Goal: Task Accomplishment & Management: Use online tool/utility

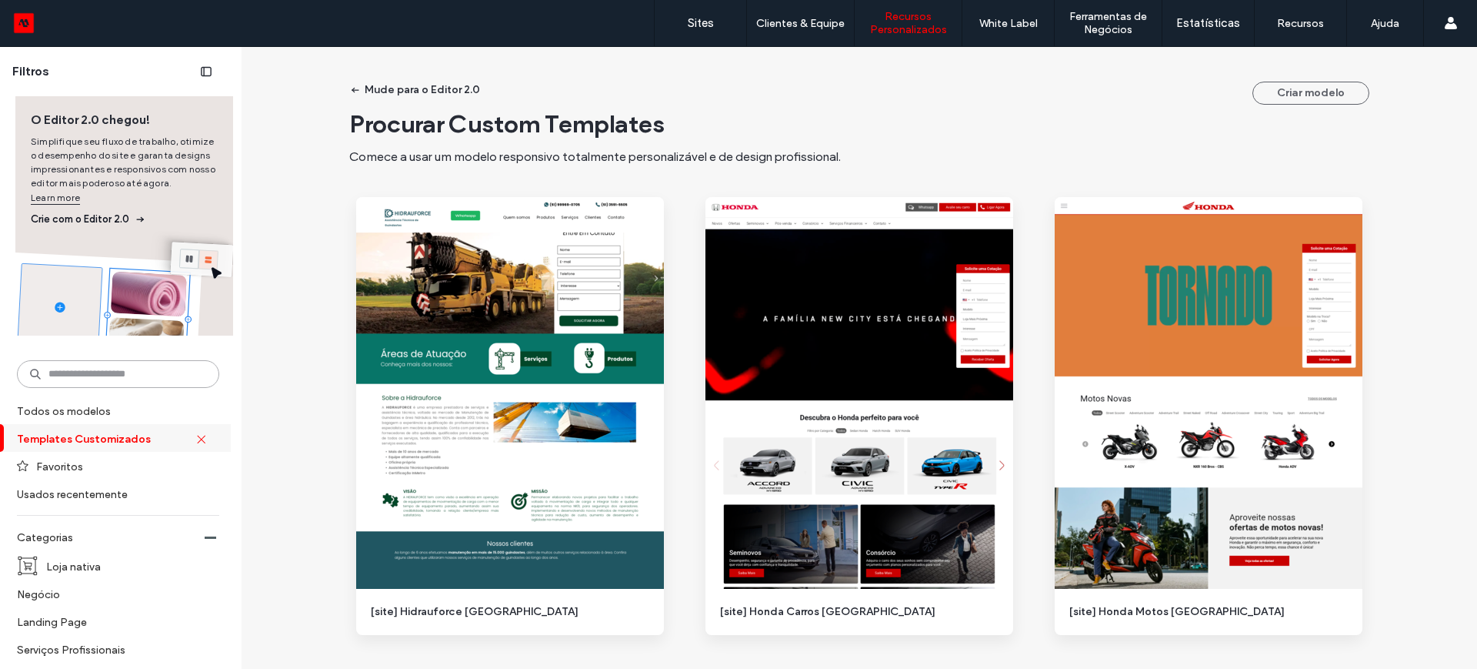
click at [113, 371] on input at bounding box center [118, 374] width 202 height 28
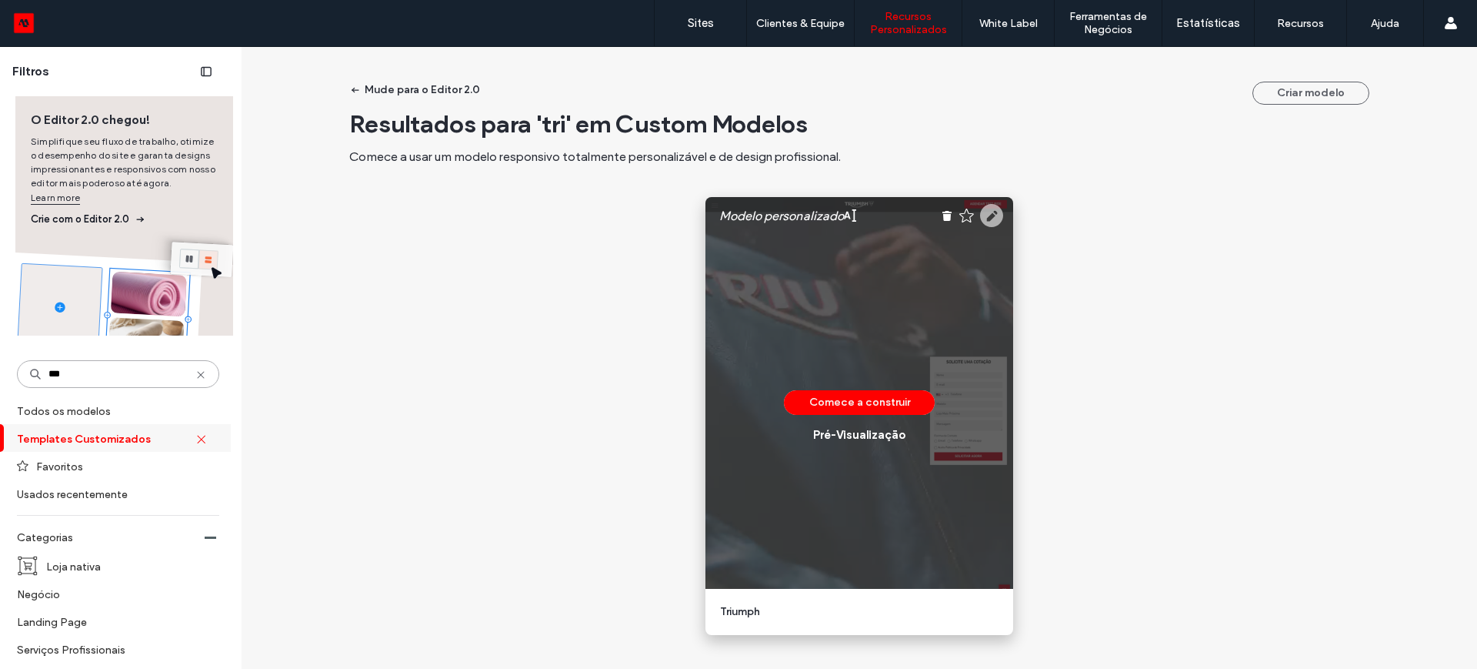
type input "***"
click at [987, 215] on icon at bounding box center [991, 215] width 23 height 23
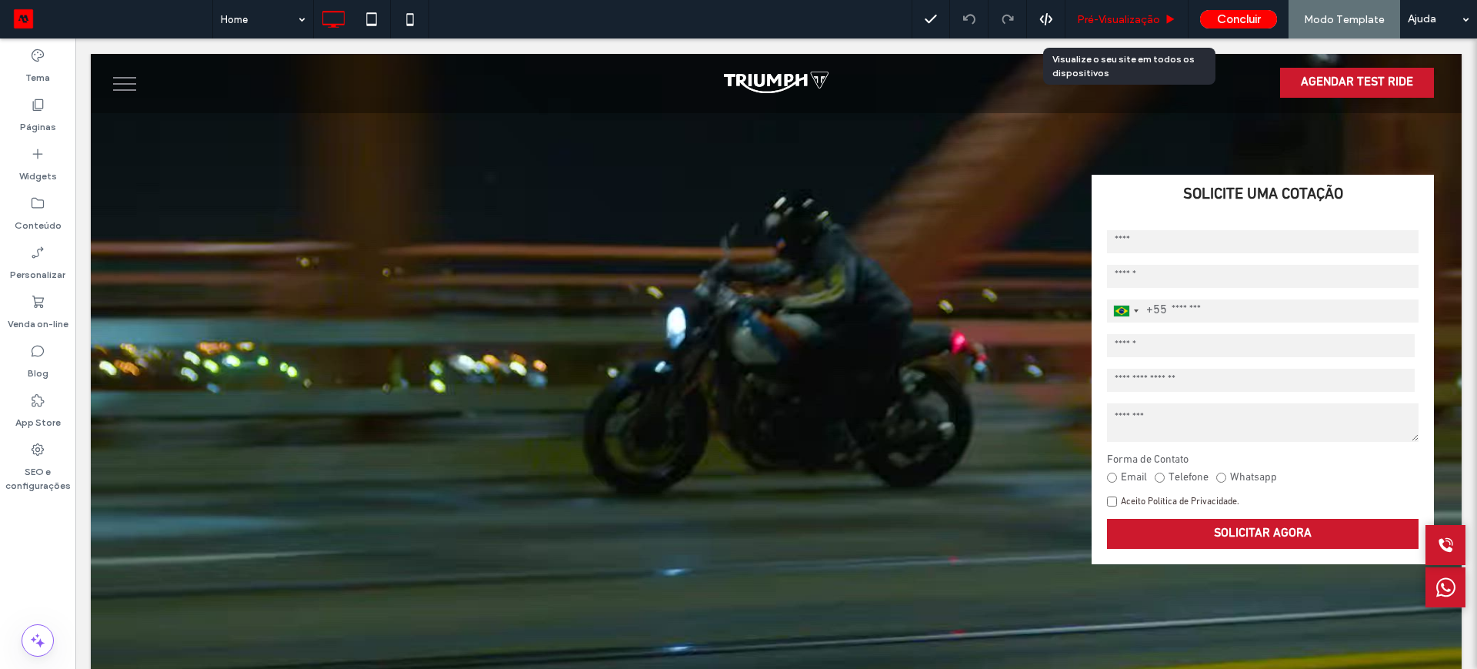
click at [1104, 25] on span "Pré-Visualizaçāo" at bounding box center [1118, 19] width 83 height 13
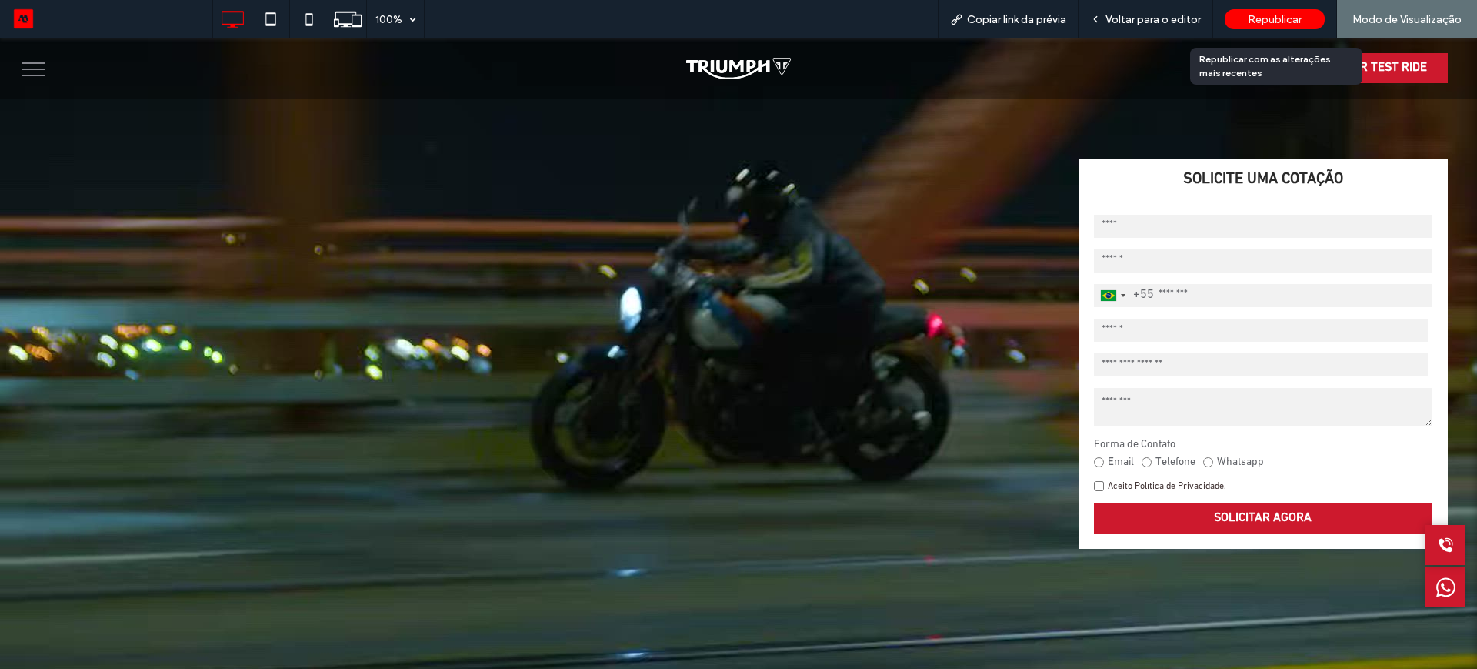
click at [1251, 18] on span "Republicar" at bounding box center [1275, 19] width 54 height 13
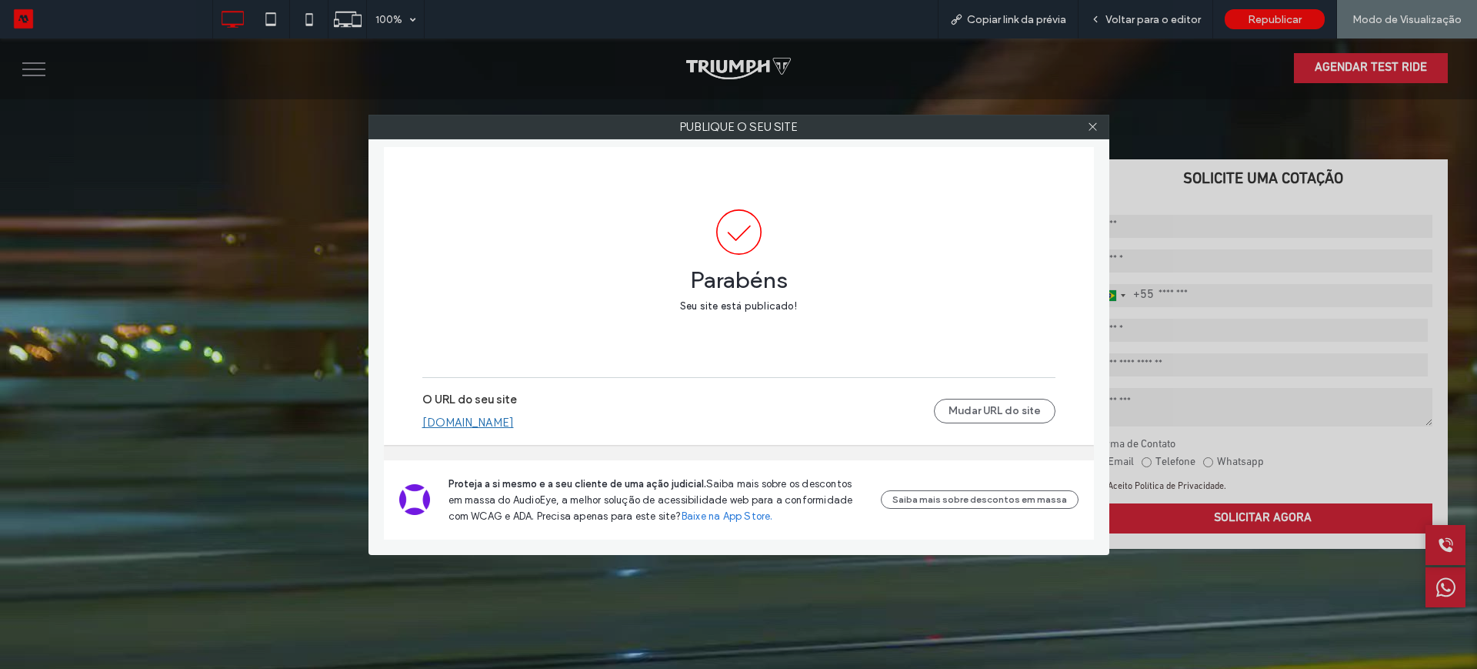
click at [493, 422] on link "[DOMAIN_NAME]" at bounding box center [468, 422] width 92 height 14
